Goal: Check status: Check status

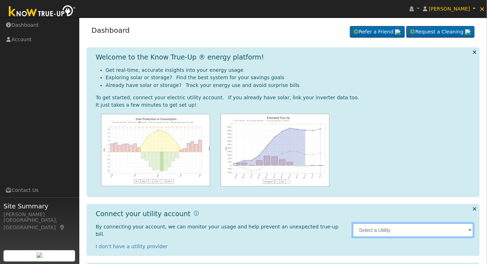
click at [417, 226] on input "text" at bounding box center [413, 230] width 121 height 14
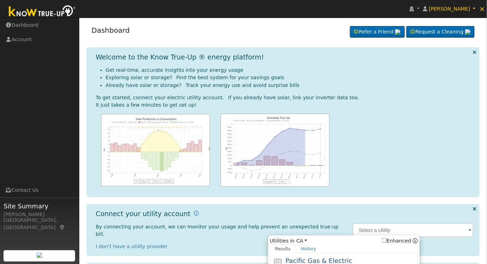
click at [339, 257] on span "Pacific Gas & Electric" at bounding box center [318, 260] width 67 height 7
type input "PG&E"
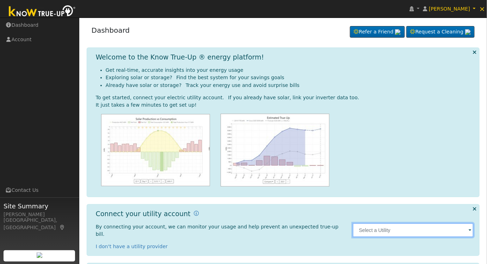
click at [400, 225] on input "text" at bounding box center [413, 230] width 121 height 14
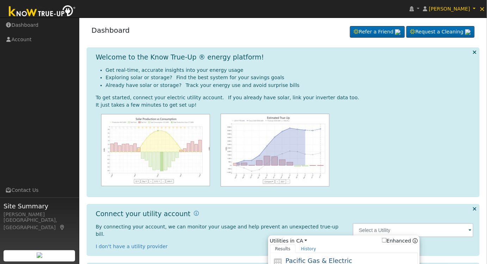
click at [327, 259] on span "Pacific Gas & Electric" at bounding box center [318, 260] width 67 height 7
type input "PG&E"
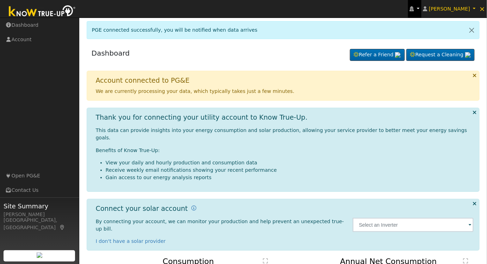
click at [421, 8] on link at bounding box center [414, 9] width 13 height 18
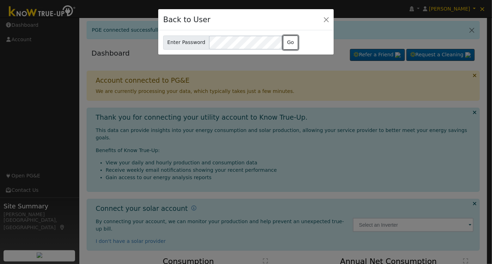
click at [288, 42] on button "Go" at bounding box center [290, 43] width 15 height 14
